Goal: Information Seeking & Learning: Learn about a topic

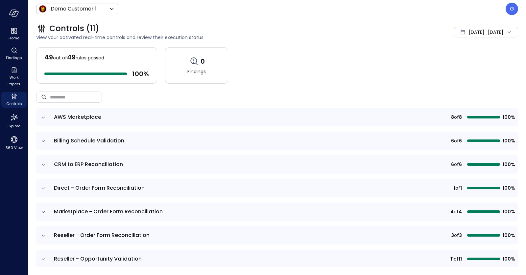
click at [468, 36] on div "[DATE]" at bounding box center [475, 32] width 15 height 13
click at [451, 68] on li "Current Year [DATE]" at bounding box center [466, 71] width 52 height 11
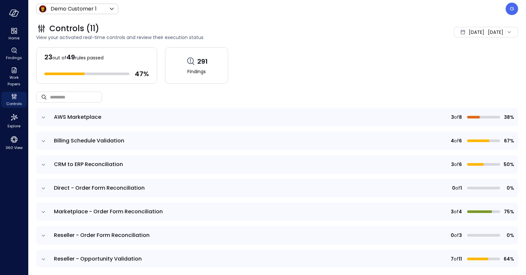
click at [86, 14] on div "Demo Customer 1 ***** ​ G" at bounding box center [277, 9] width 482 height 12
click at [81, 10] on body "Home Findings Work Papers Controls Explore 360 View Demo Customer 1 ***** ​ G C…" at bounding box center [263, 137] width 526 height 275
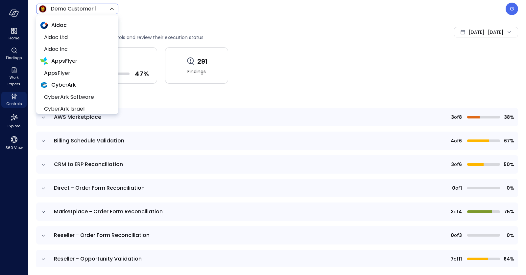
click at [311, 29] on div at bounding box center [263, 137] width 526 height 275
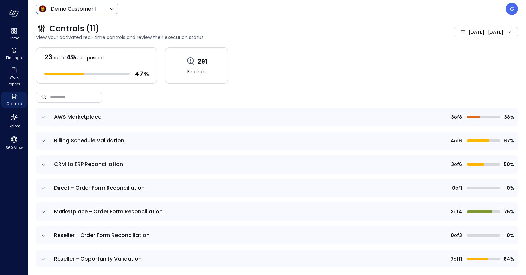
click at [41, 163] on icon "expand row" at bounding box center [43, 165] width 7 height 7
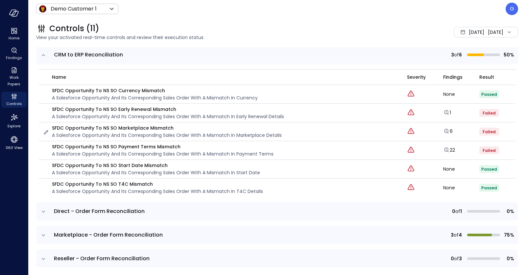
scroll to position [111, 0]
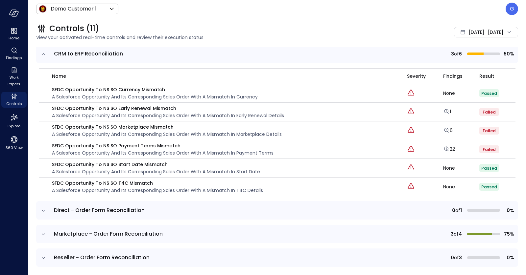
click at [42, 231] on icon "expand row" at bounding box center [43, 234] width 7 height 7
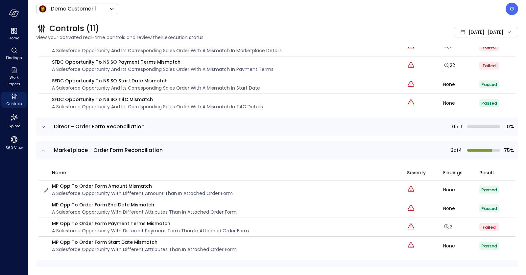
scroll to position [195, 0]
click at [450, 223] on link "2" at bounding box center [447, 226] width 9 height 7
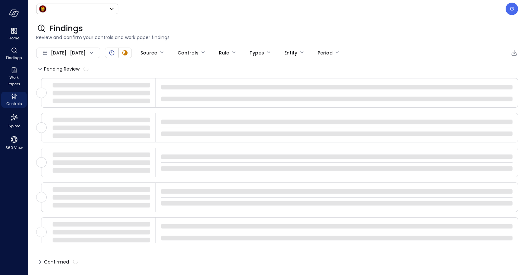
type input "*****"
type input "****"
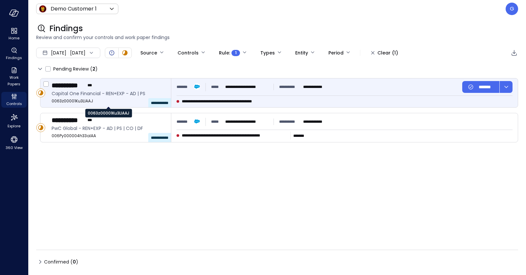
click at [125, 103] on span "0063z00001Ku3LlAAJ" at bounding box center [109, 101] width 114 height 7
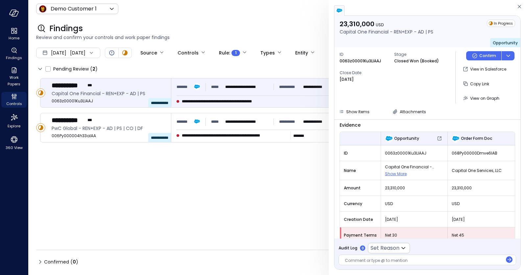
scroll to position [30, 0]
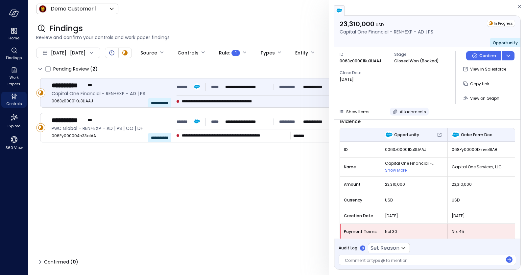
click at [414, 113] on span "Attachments" at bounding box center [412, 112] width 26 height 6
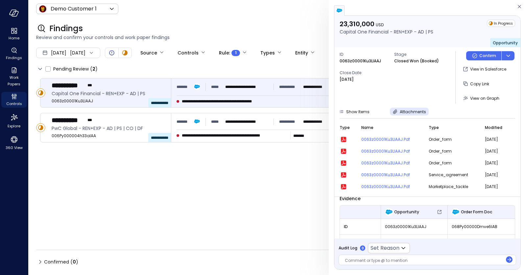
click at [342, 138] on icon "button" at bounding box center [343, 139] width 5 height 5
click at [403, 108] on button "Attachments" at bounding box center [409, 112] width 39 height 8
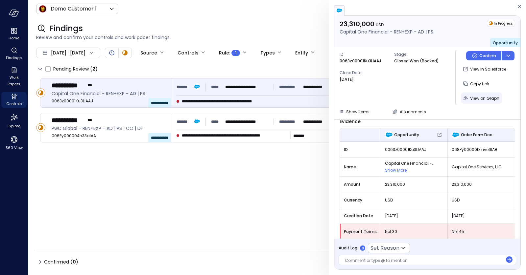
click at [480, 100] on span "View on Graph" at bounding box center [484, 99] width 29 height 6
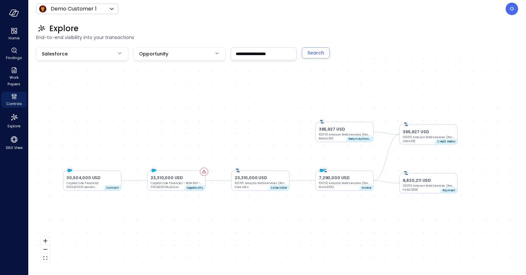
drag, startPoint x: 264, startPoint y: 205, endPoint x: 247, endPoint y: 206, distance: 17.1
click at [247, 206] on div "23,310,000 USD Capital One Financial - REN+EXP - AD | PS 0063z00001Ku3LlAAJ Opp…" at bounding box center [277, 157] width 482 height 220
click at [284, 141] on div "23,310,000 USD Capital One Financial - REN+EXP - AD | PS 0063z00001Ku3LlAAJ Opp…" at bounding box center [277, 157] width 482 height 220
